Goal: Register for event/course

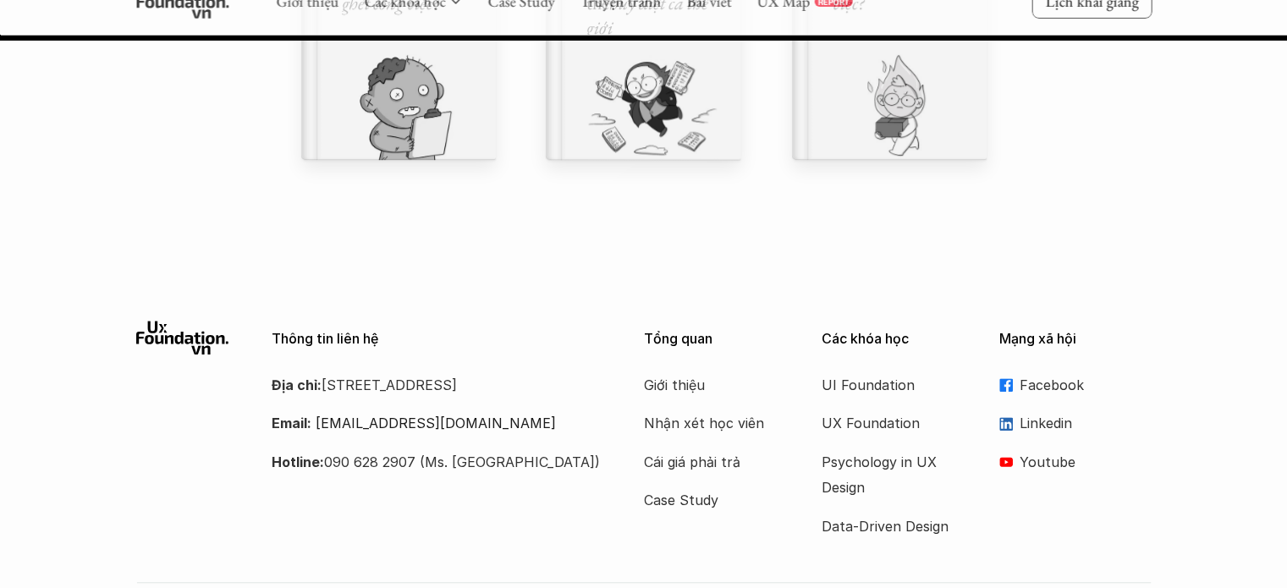
scroll to position [19867, 0]
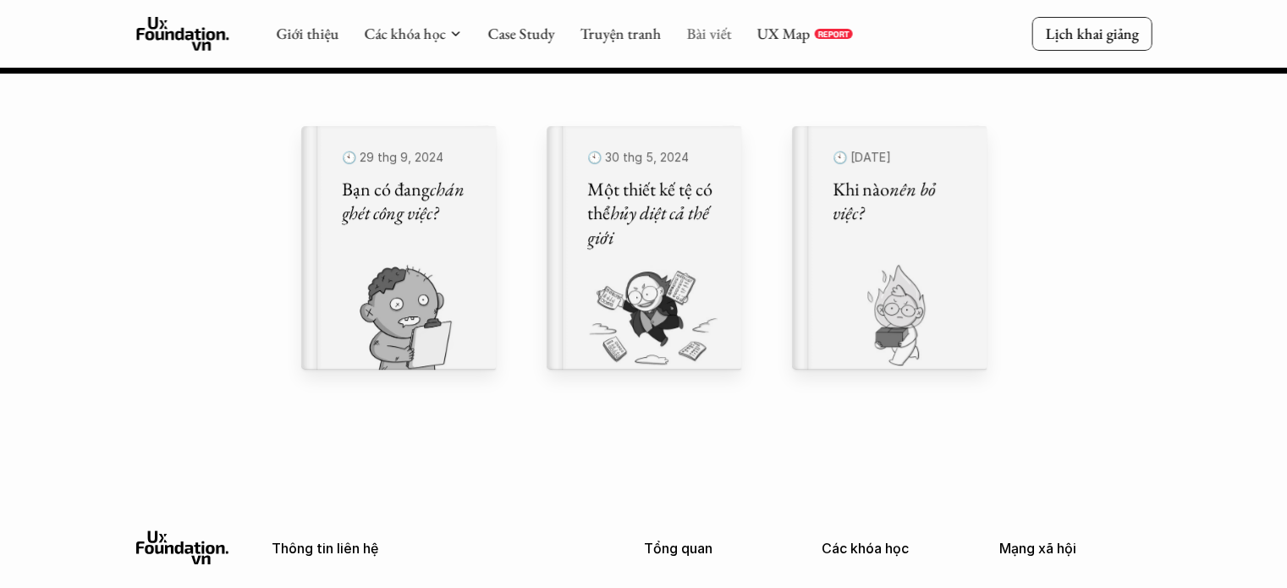
click at [725, 37] on link "Bài viết" at bounding box center [708, 33] width 45 height 19
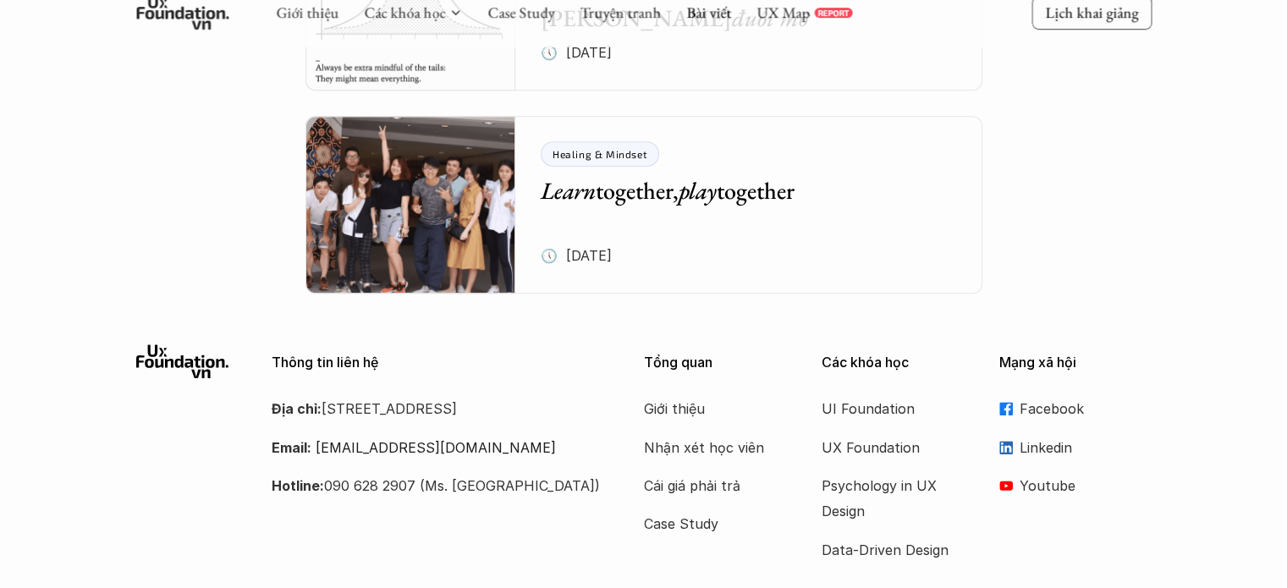
scroll to position [7187, 0]
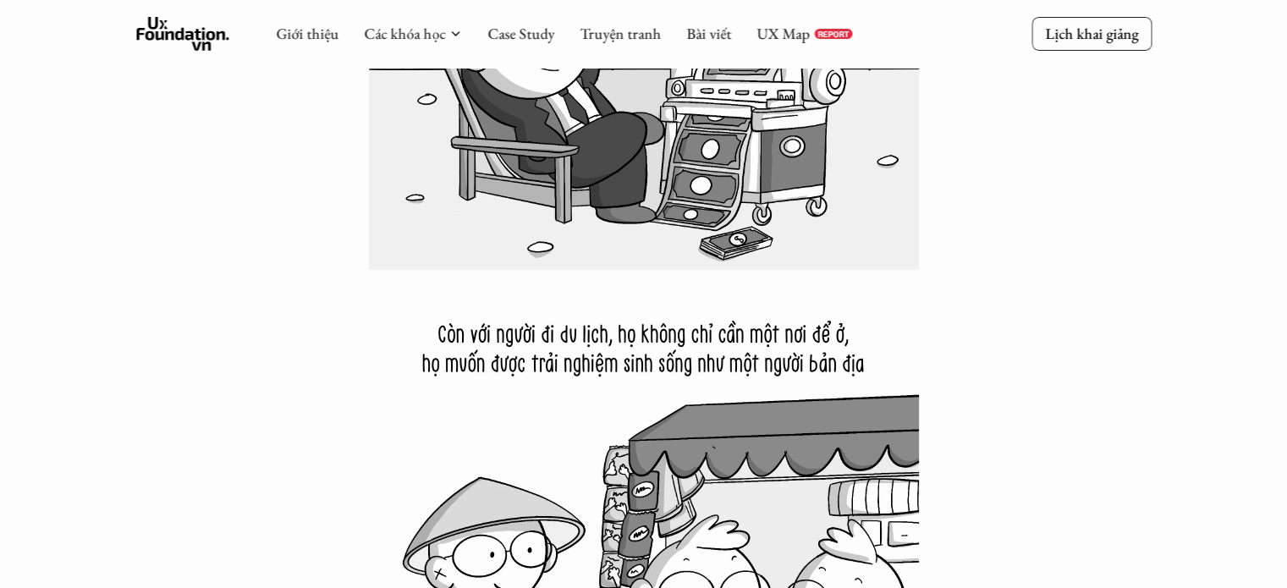
scroll to position [7470, 0]
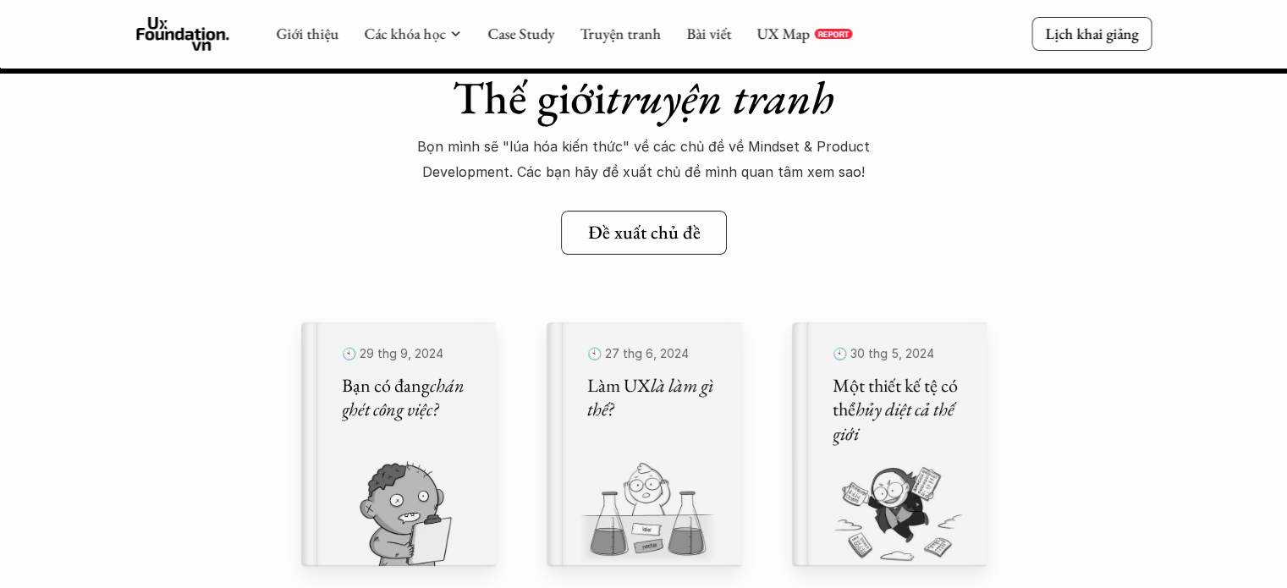
scroll to position [19063, 0]
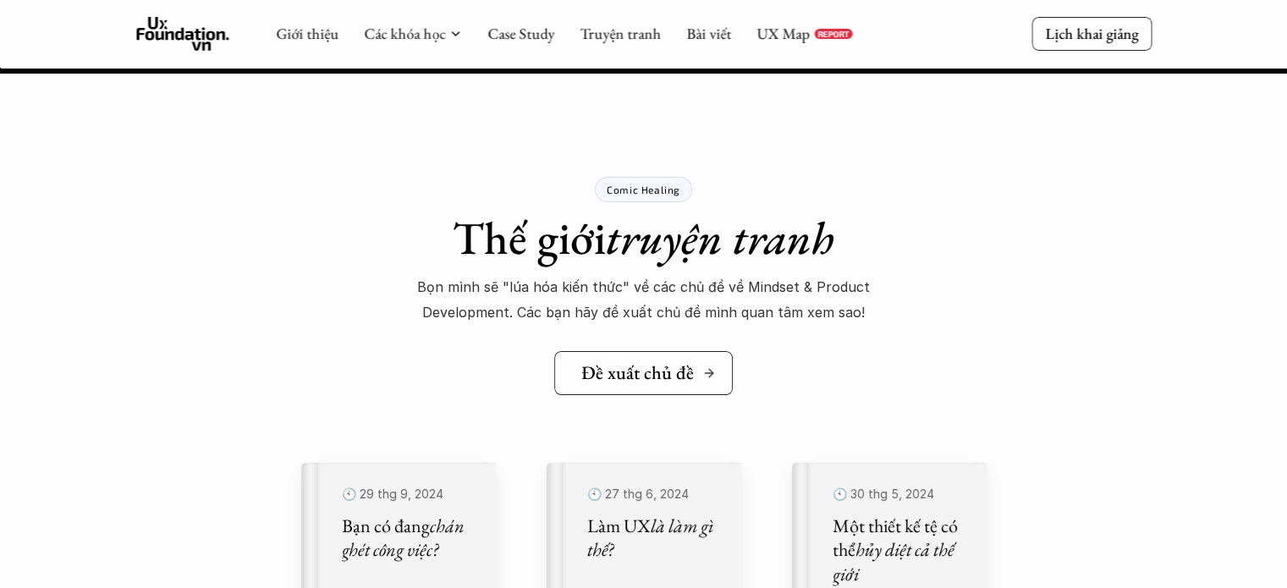
click at [687, 376] on h5 "Đề xuất chủ đề" at bounding box center [637, 373] width 113 height 22
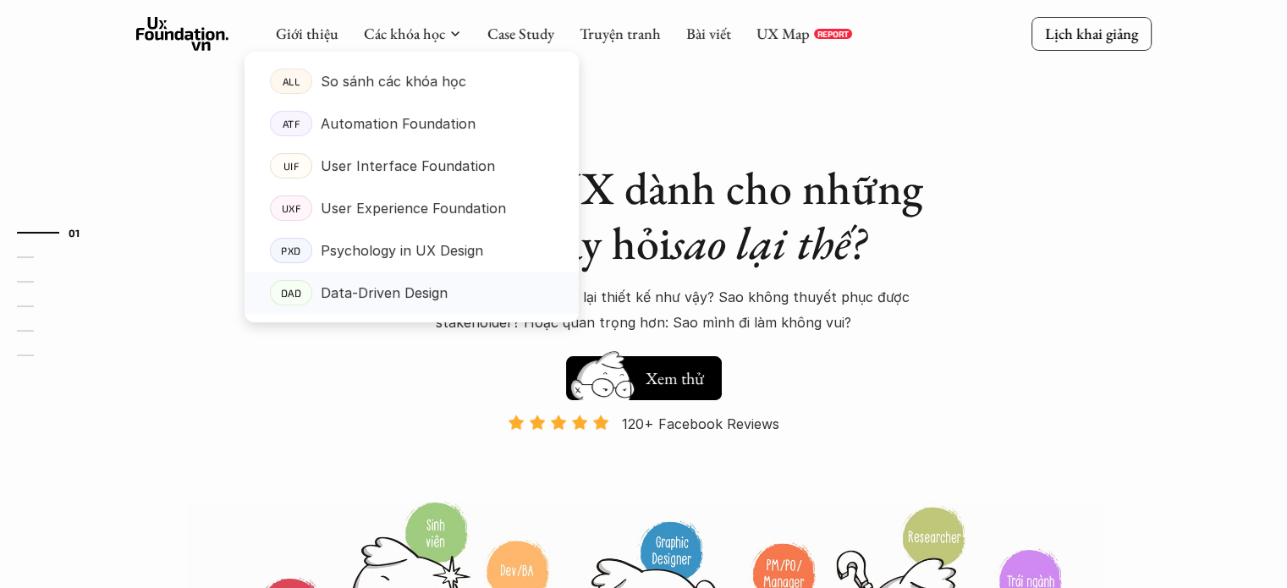
click at [482, 298] on div "Data-Driven Design" at bounding box center [437, 292] width 233 height 25
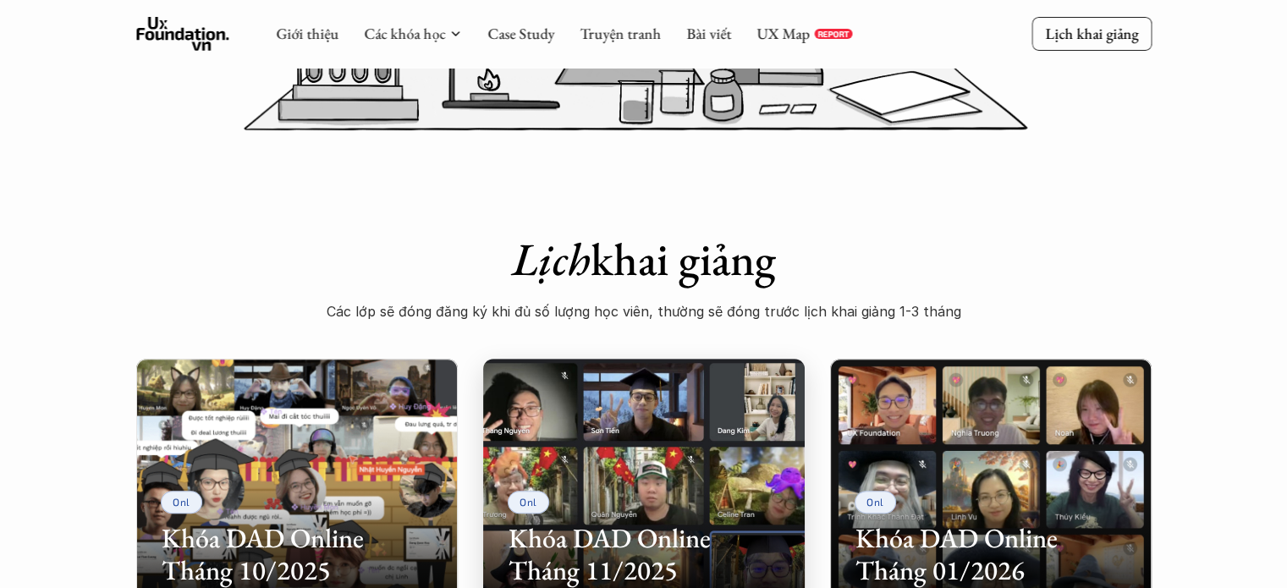
scroll to position [620, 0]
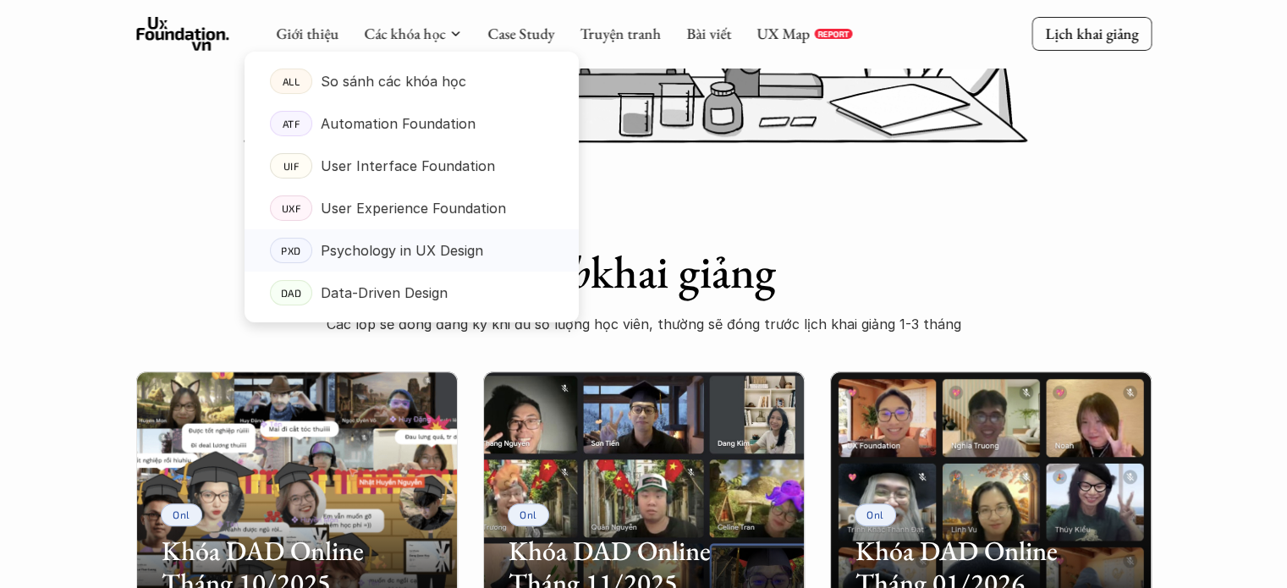
click at [437, 258] on p "Psychology in UX Design" at bounding box center [402, 250] width 162 height 25
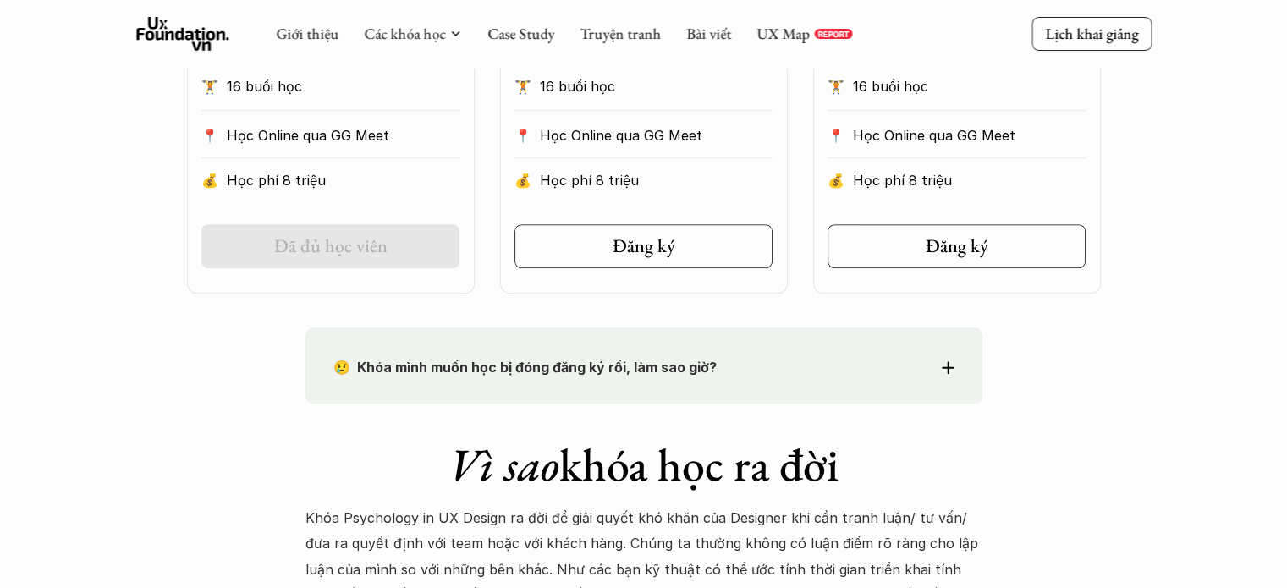
scroll to position [1128, 0]
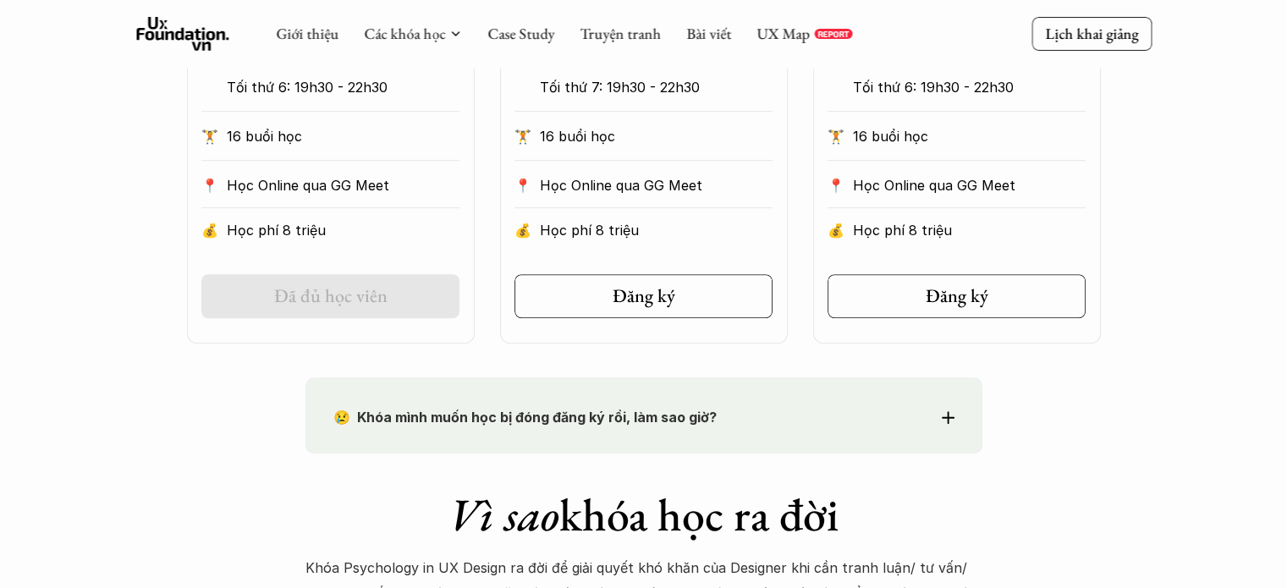
click at [940, 410] on div "😢 Khóa mình muốn học bị đóng đăng ký rồi, làm sao giờ?" at bounding box center [643, 416] width 621 height 25
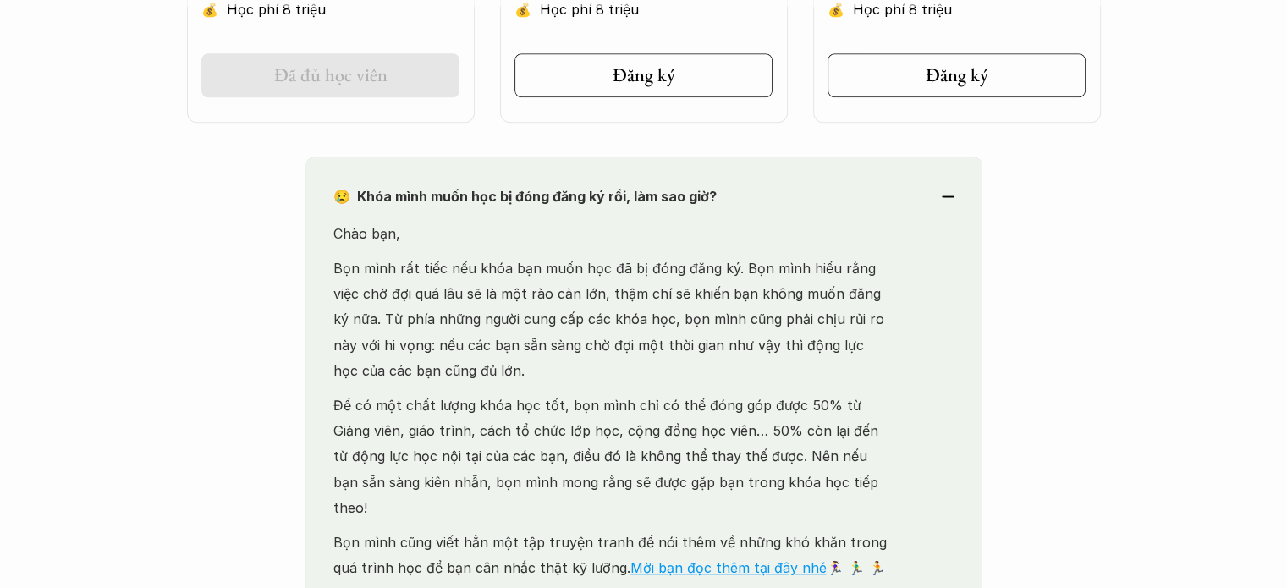
scroll to position [1297, 0]
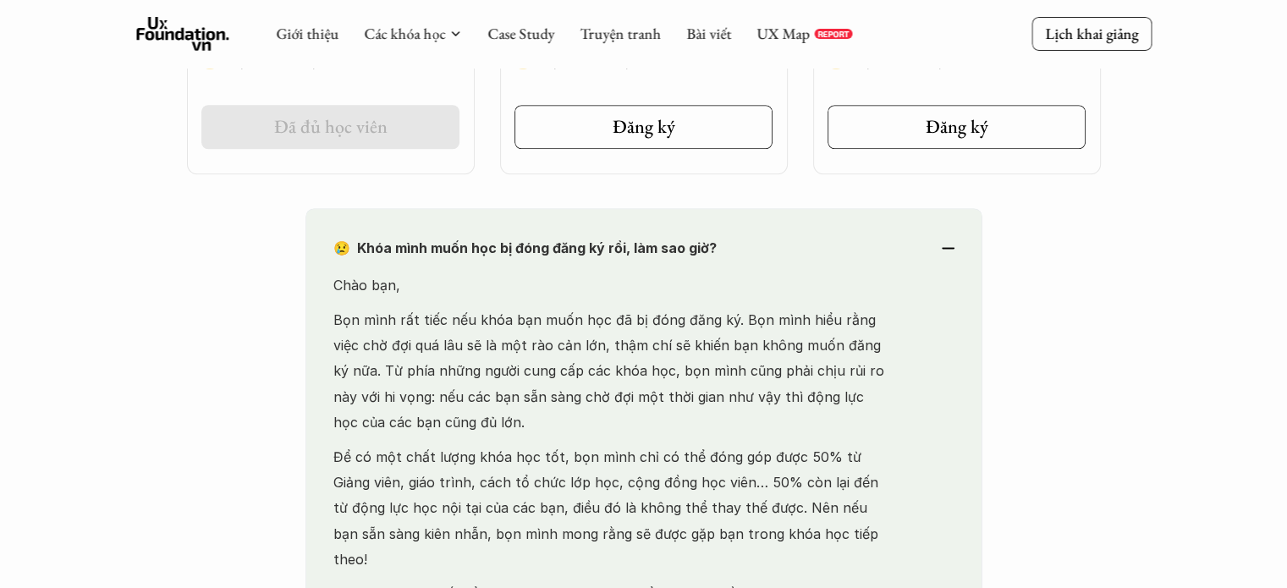
click at [951, 243] on div "😢 Khóa mình muốn học bị đóng đăng ký rồi, làm sao giờ?" at bounding box center [643, 247] width 621 height 25
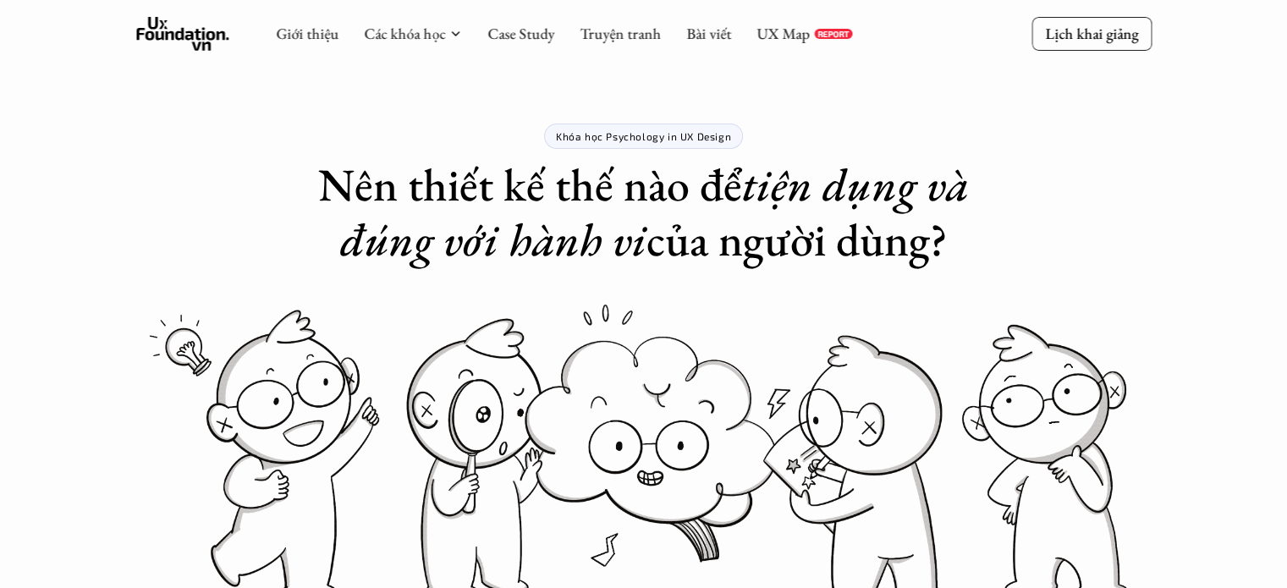
scroll to position [0, 0]
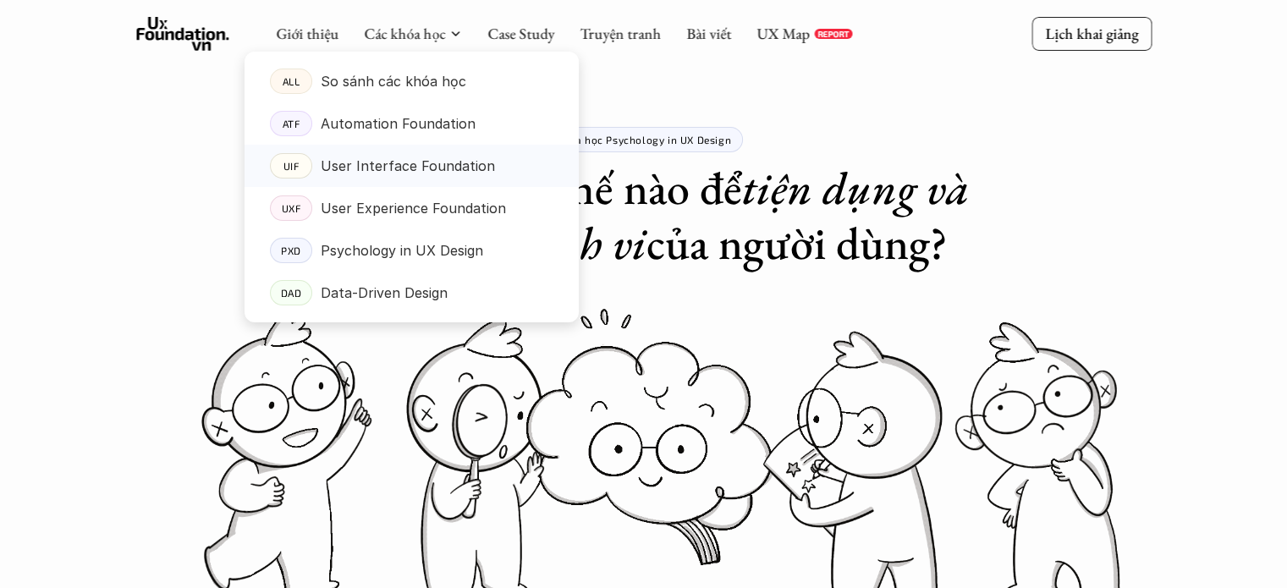
click at [389, 158] on p "User Interface Foundation" at bounding box center [408, 165] width 174 height 25
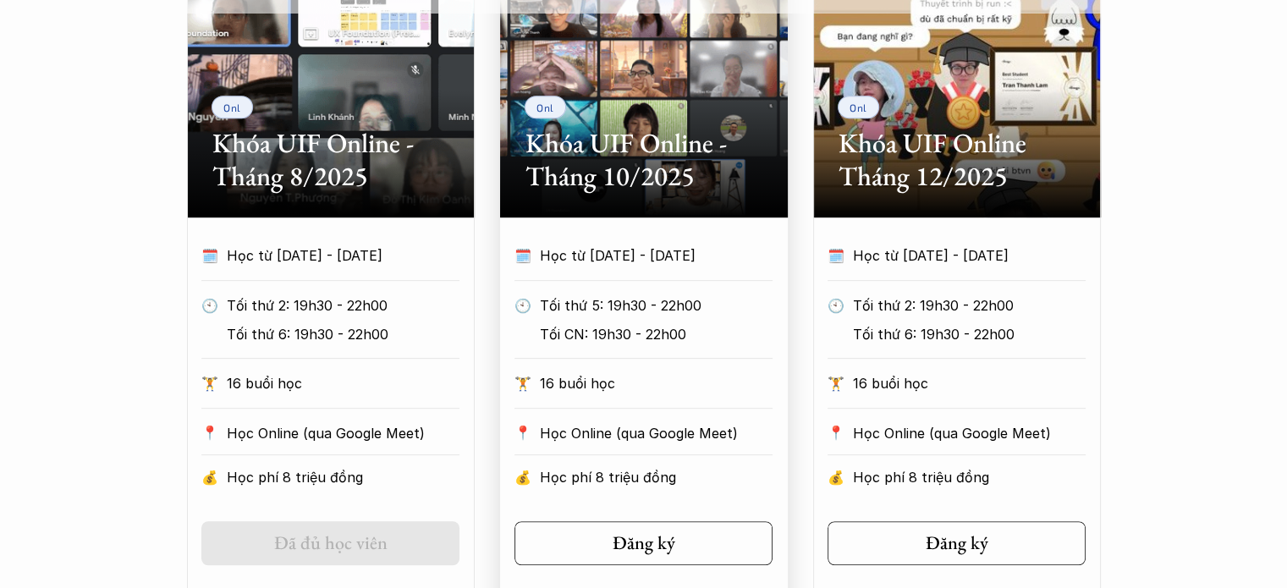
scroll to position [902, 0]
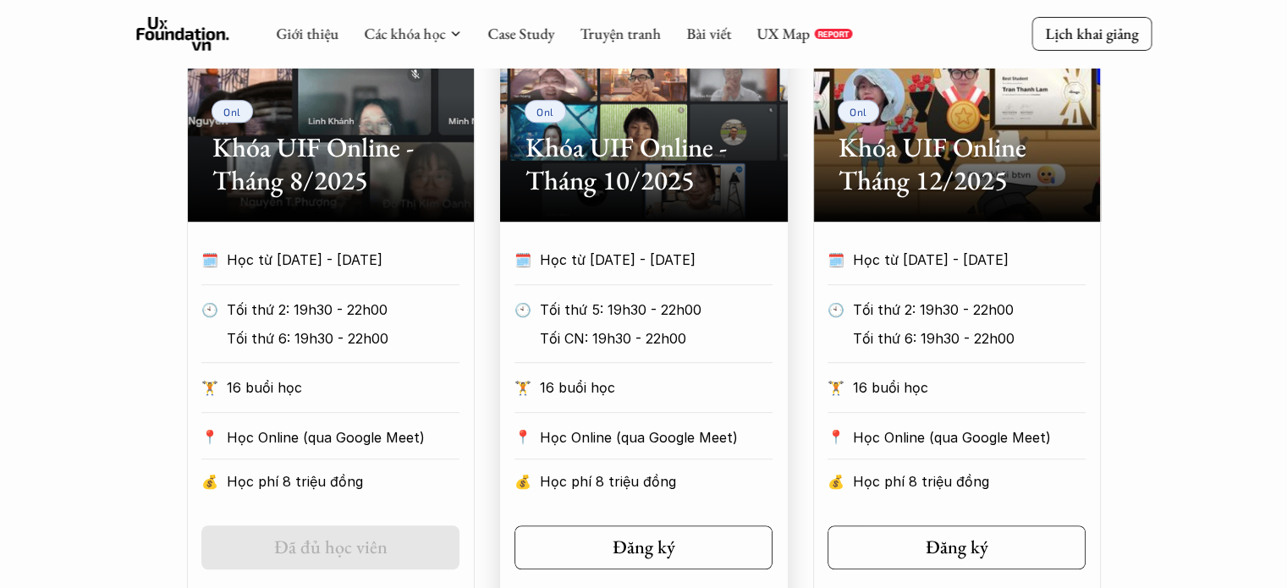
click at [723, 285] on div at bounding box center [643, 284] width 258 height 1
click at [633, 161] on h2 "Khóa UIF Online - Tháng 10/2025" at bounding box center [643, 163] width 237 height 65
click at [650, 553] on h5 "Đăng ký" at bounding box center [638, 547] width 63 height 22
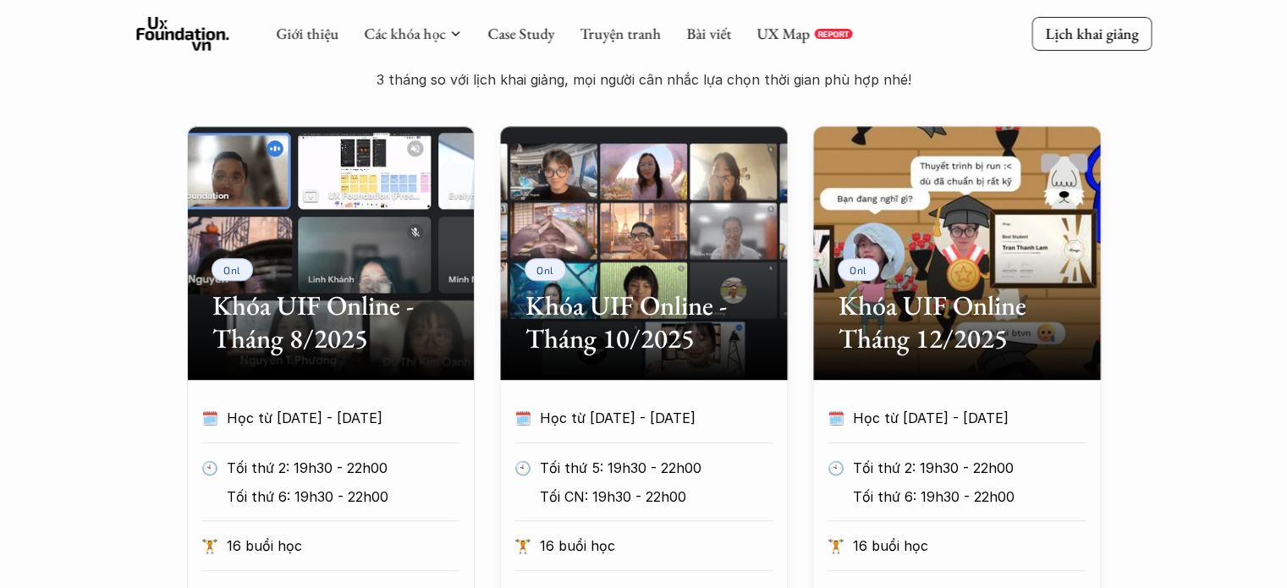
scroll to position [677, 0]
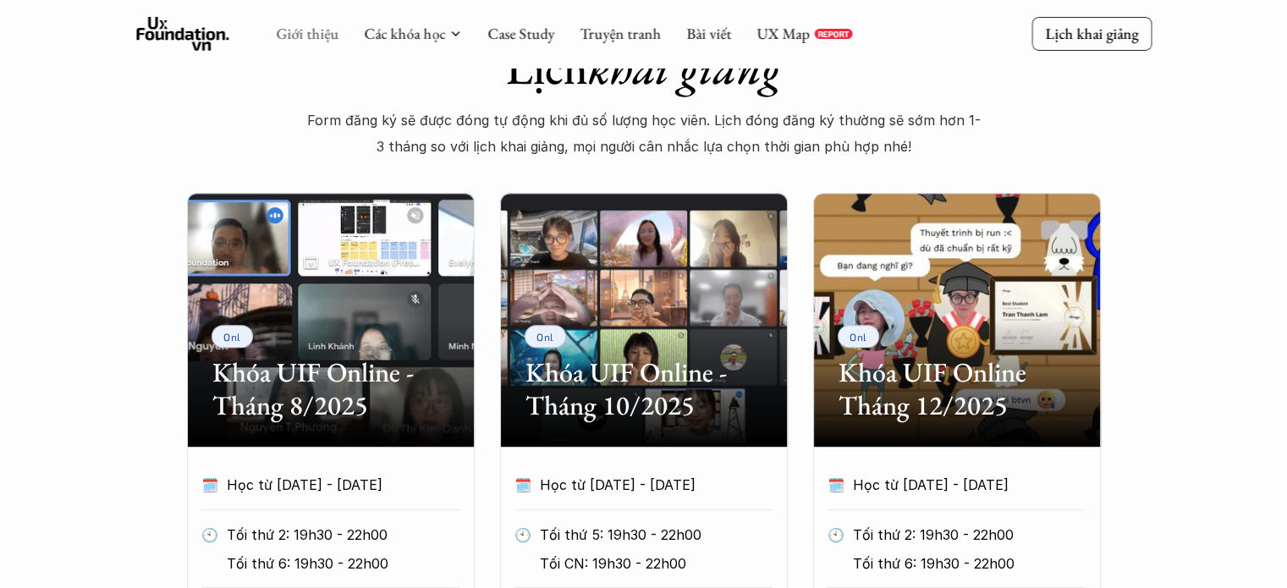
click at [325, 37] on link "Giới thiệu" at bounding box center [307, 33] width 63 height 19
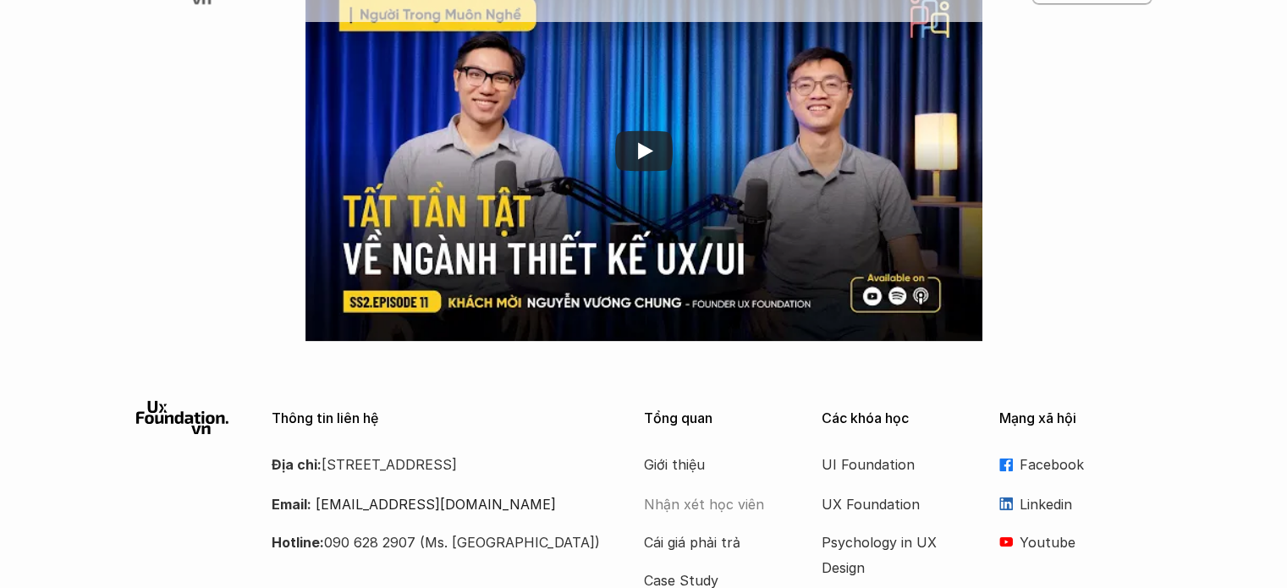
scroll to position [2663, 0]
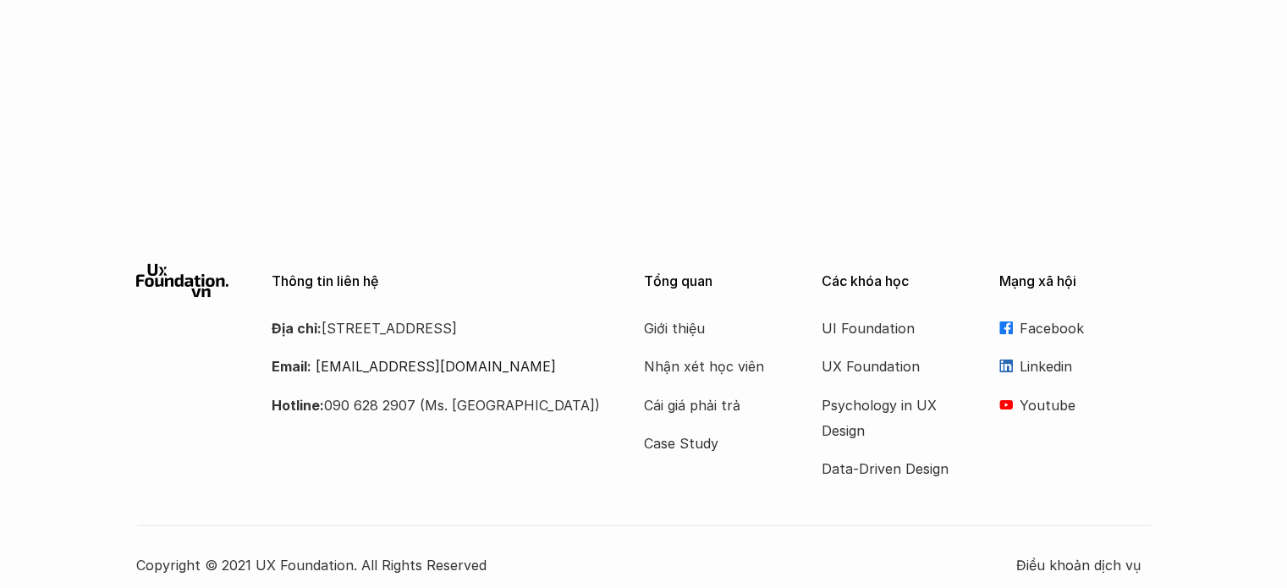
scroll to position [2926, 0]
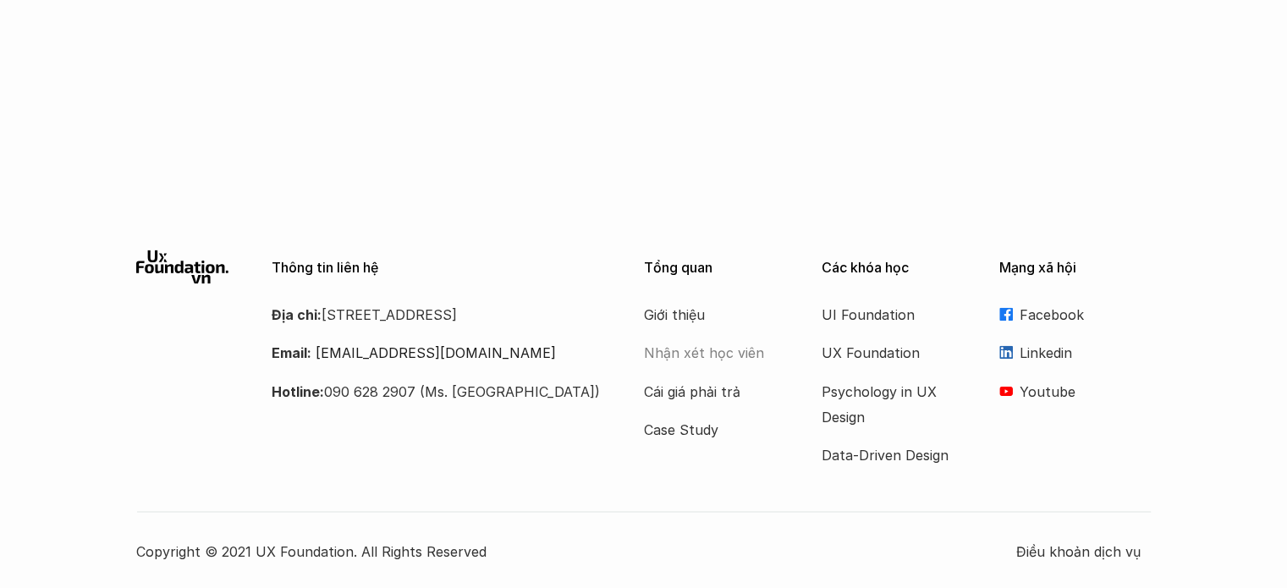
click at [722, 354] on p "Nhận xét học viên" at bounding box center [711, 351] width 135 height 25
